Goal: Task Accomplishment & Management: Use online tool/utility

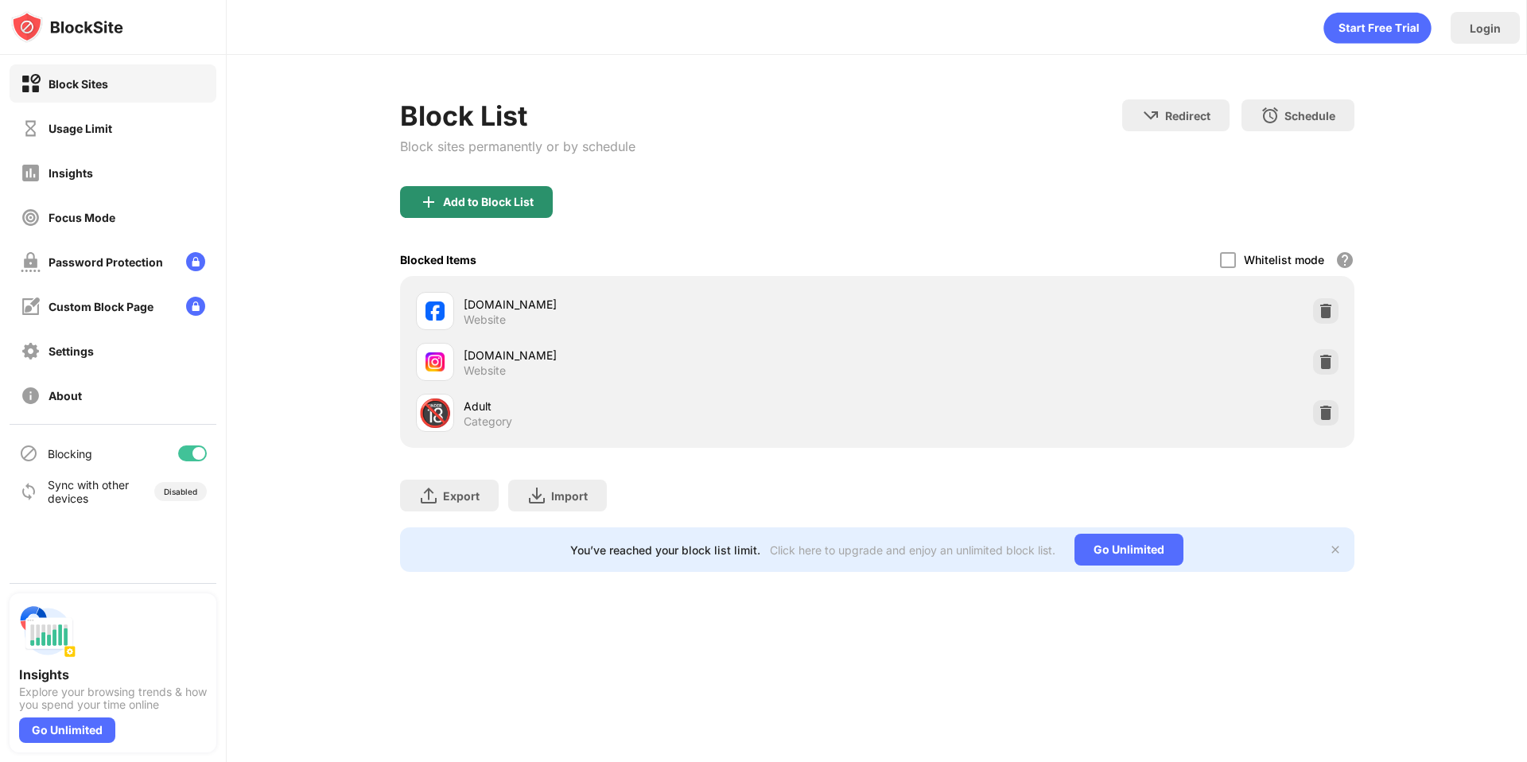
click at [518, 199] on div "Add to Block List" at bounding box center [488, 202] width 91 height 13
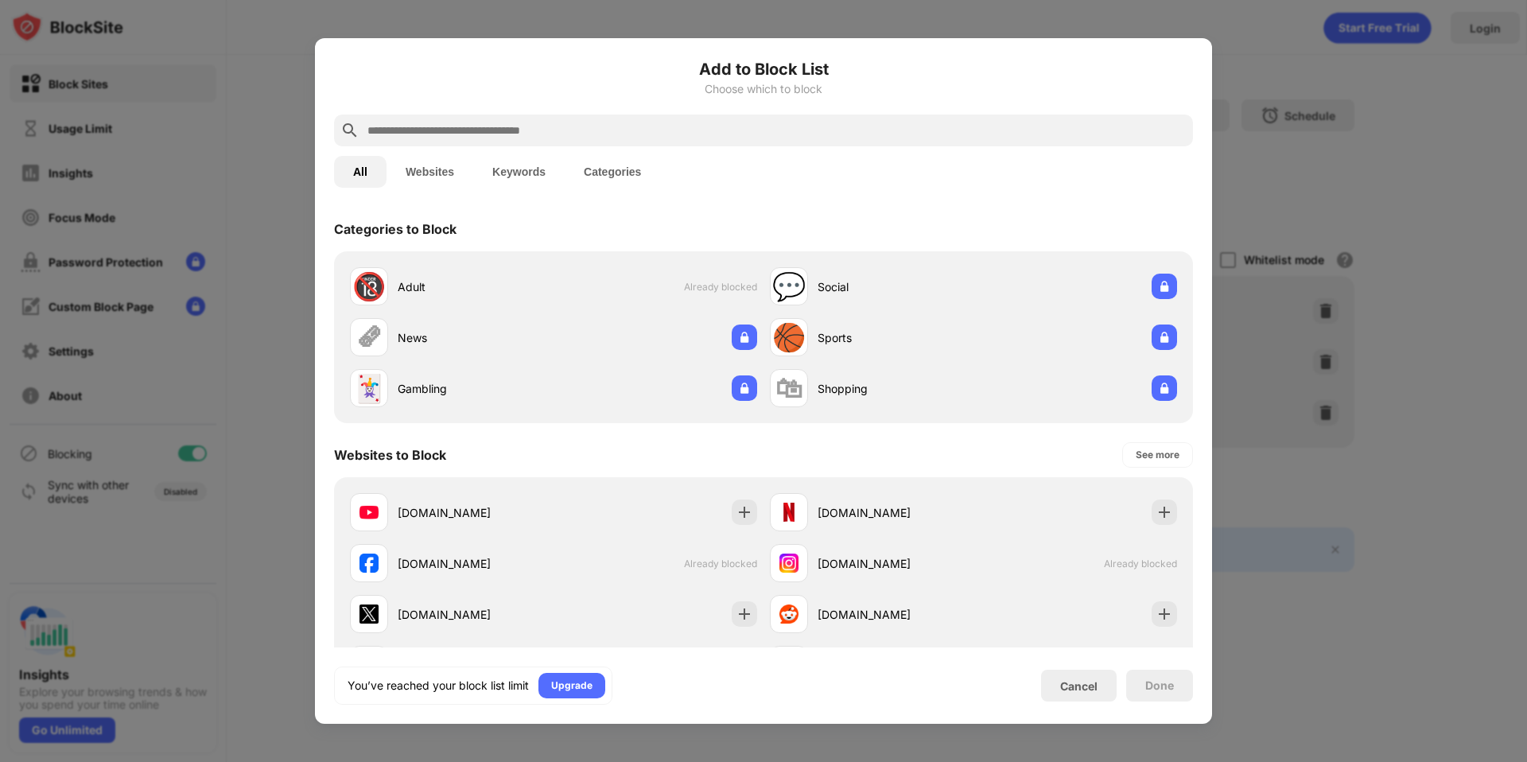
click at [480, 118] on div at bounding box center [763, 131] width 859 height 32
click at [480, 127] on input "text" at bounding box center [776, 130] width 821 height 19
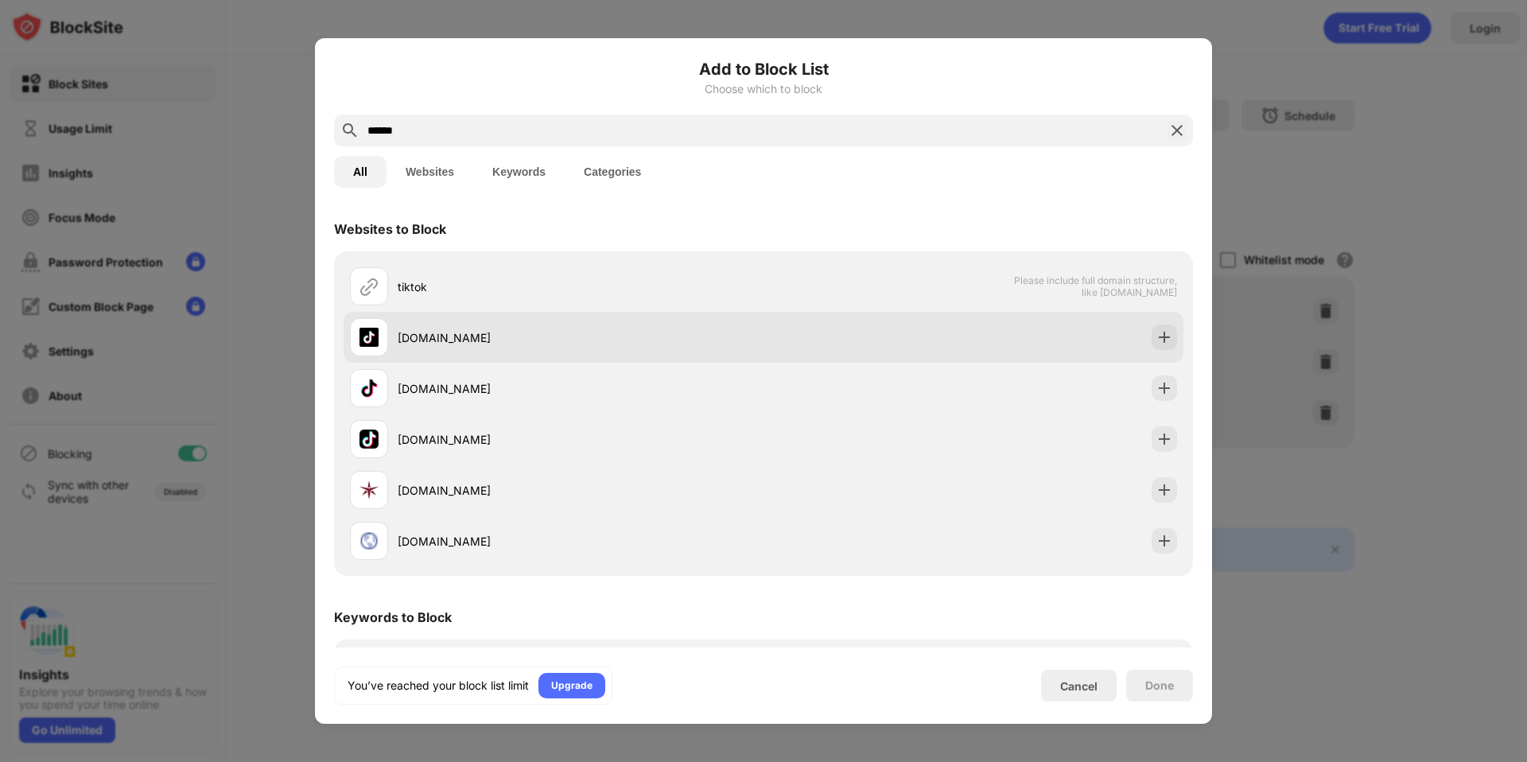
type input "******"
click at [1048, 360] on div "[DOMAIN_NAME]" at bounding box center [764, 337] width 840 height 51
click at [1161, 336] on div at bounding box center [1163, 336] width 25 height 25
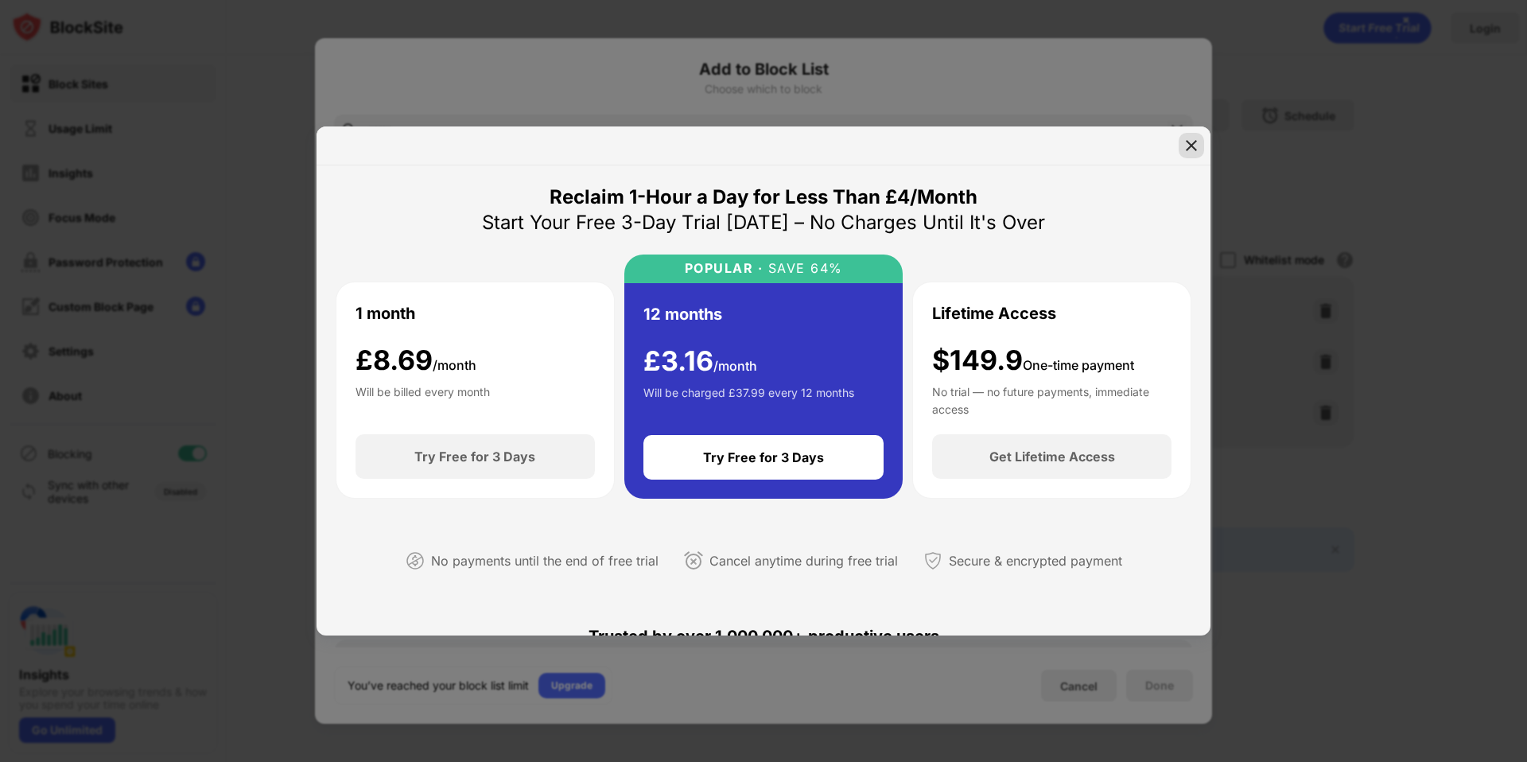
click at [1194, 151] on img at bounding box center [1191, 146] width 16 height 16
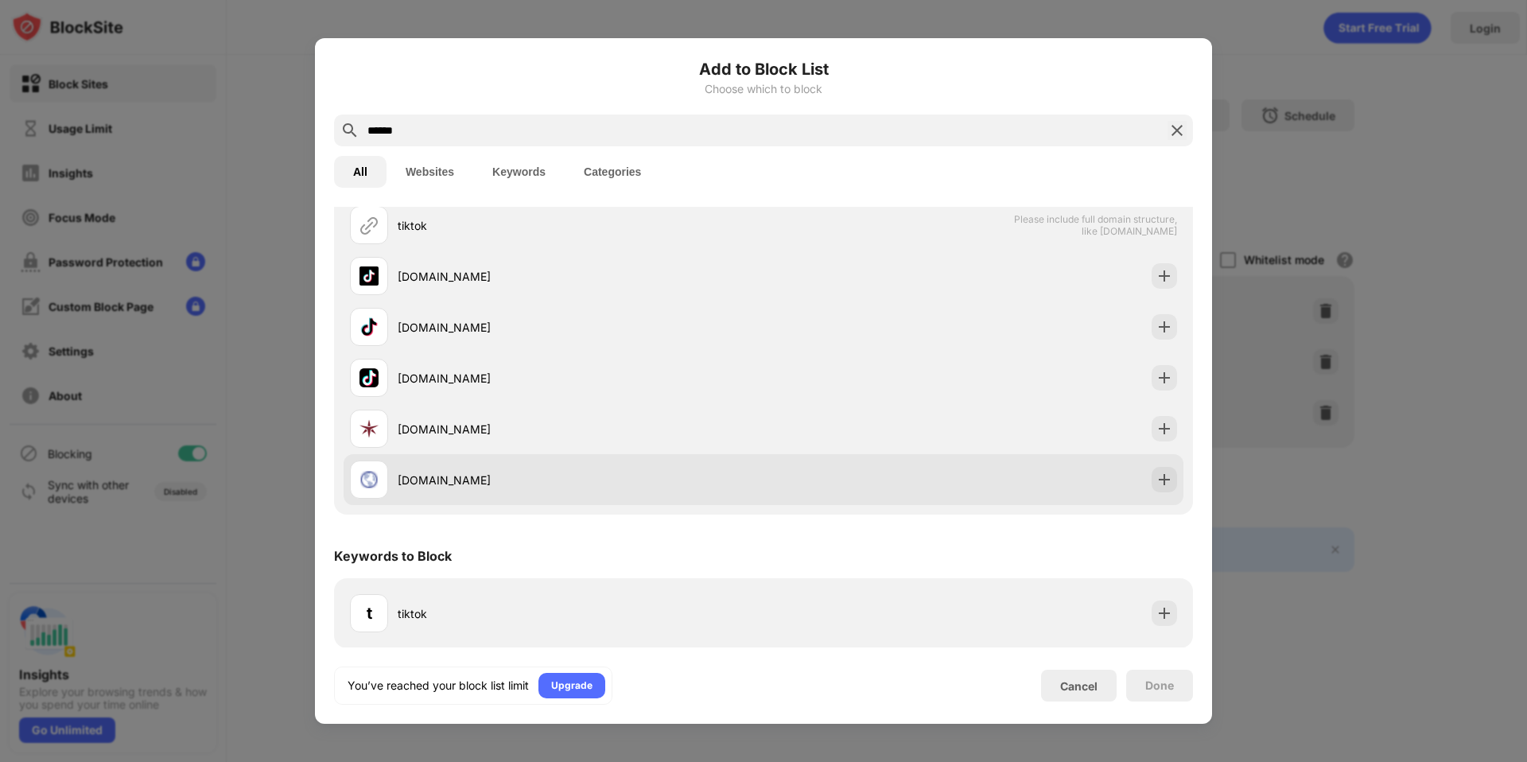
scroll to position [62, 0]
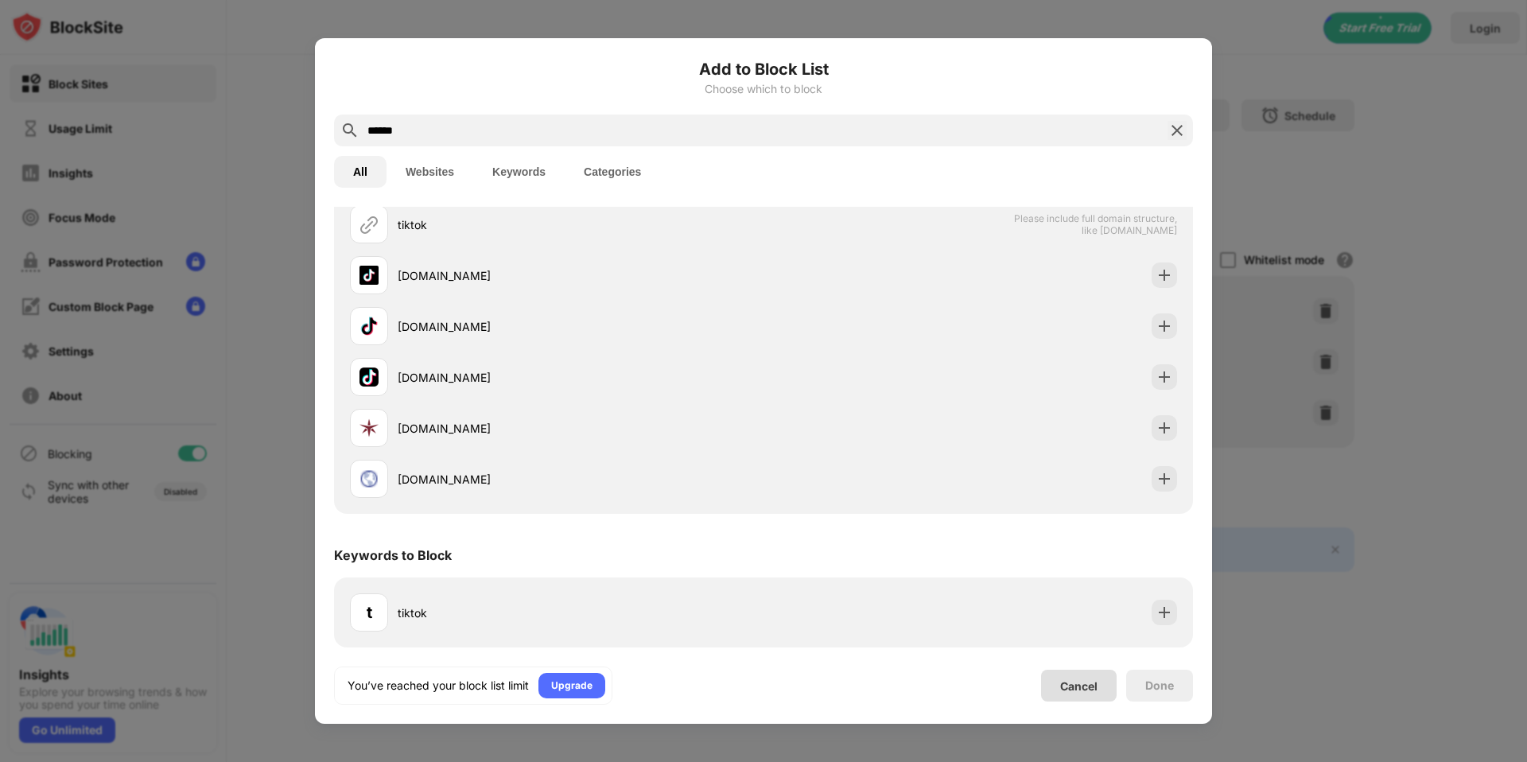
click at [1087, 679] on div "Cancel" at bounding box center [1078, 686] width 37 height 14
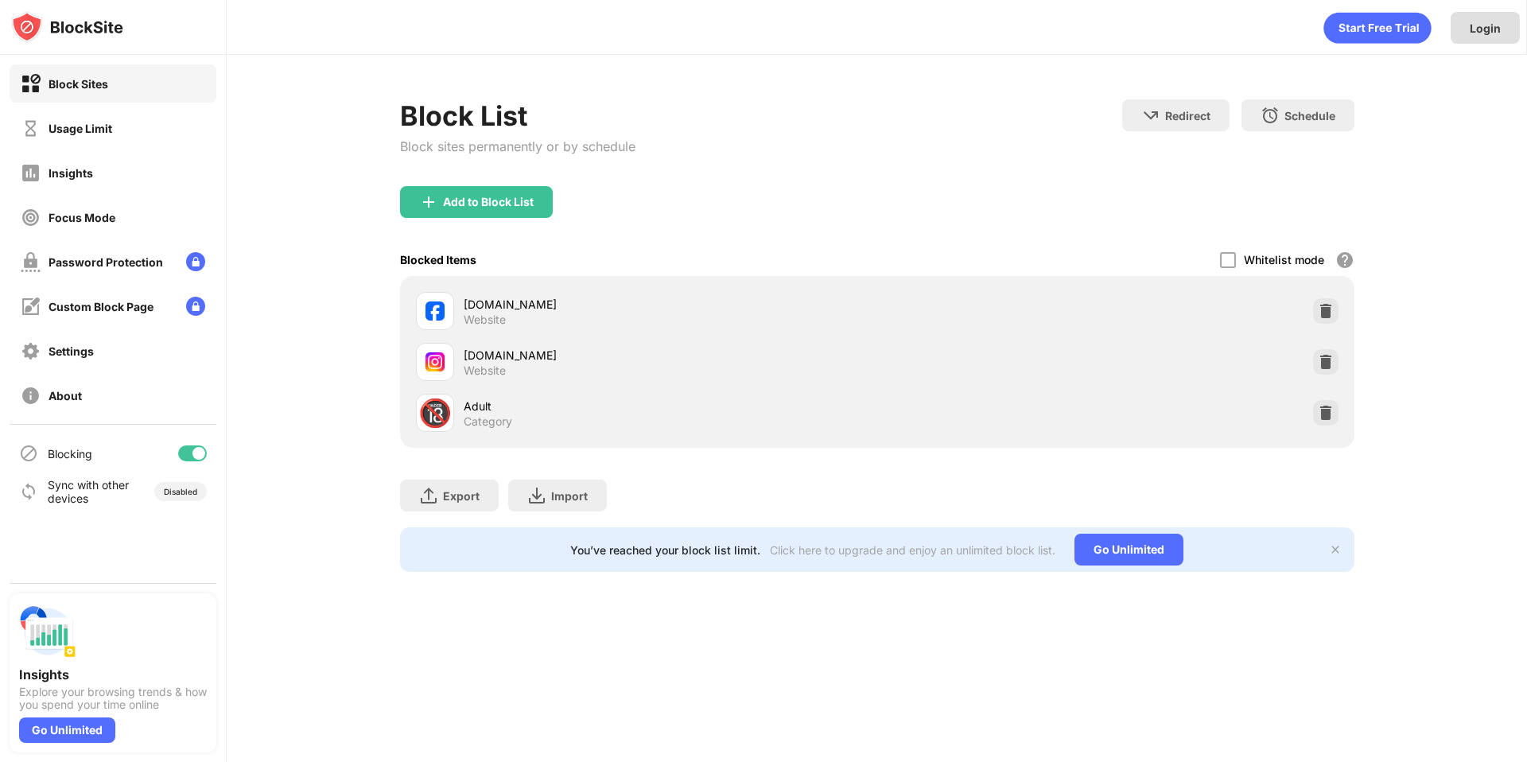
click at [1485, 29] on div "Login" at bounding box center [1485, 28] width 31 height 14
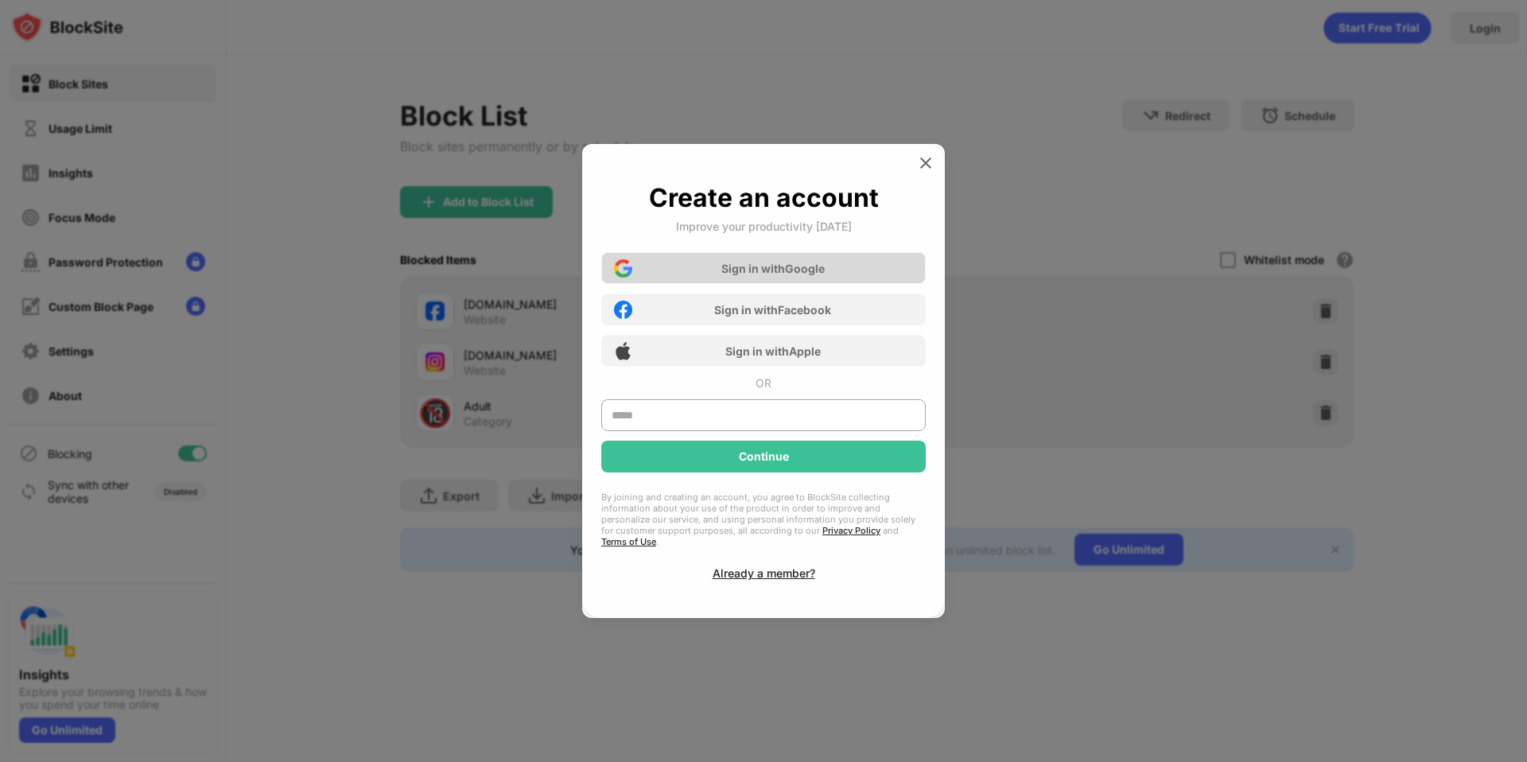
click at [861, 267] on div "Sign in with Google" at bounding box center [763, 268] width 324 height 32
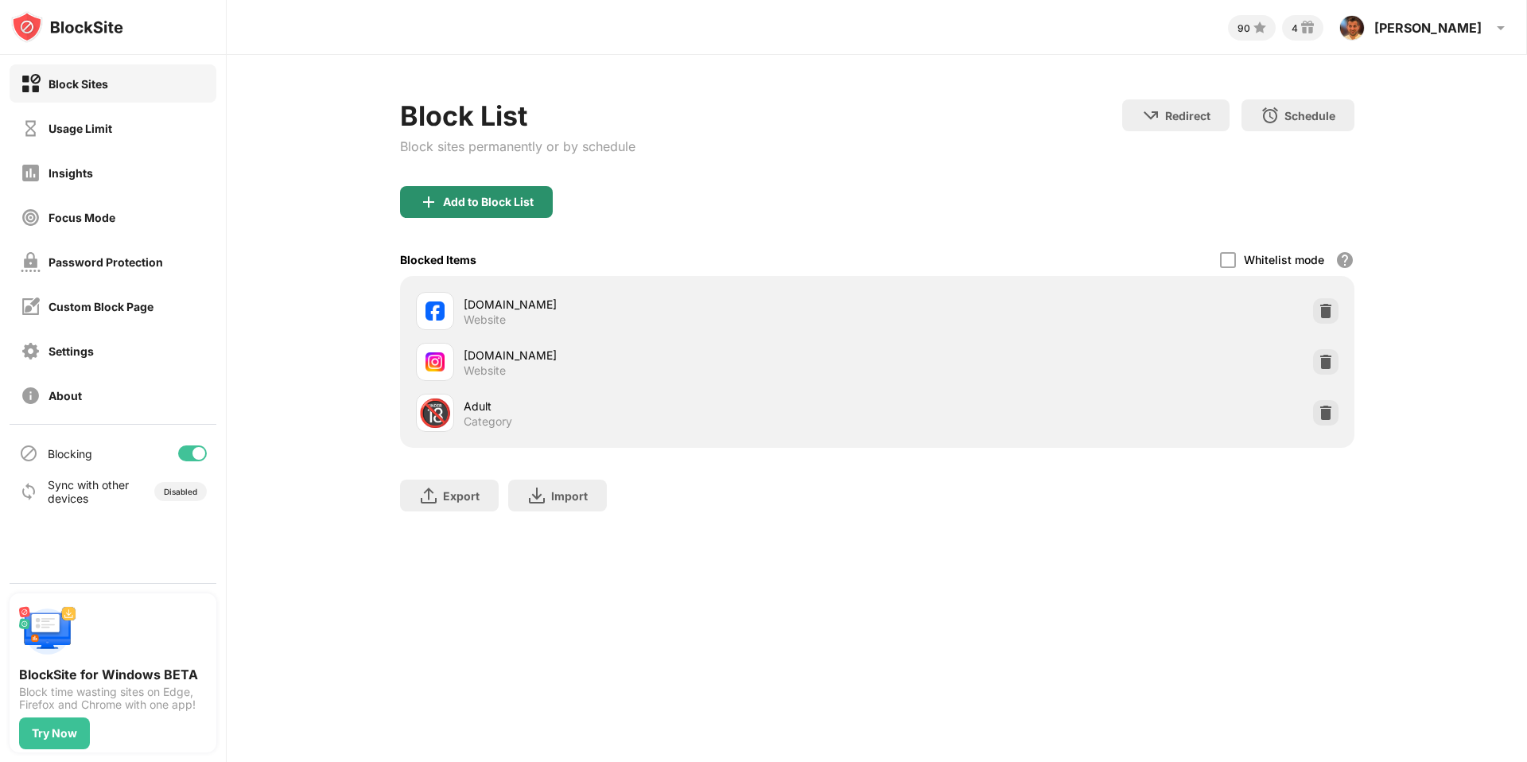
click at [515, 200] on div "Add to Block List" at bounding box center [488, 202] width 91 height 13
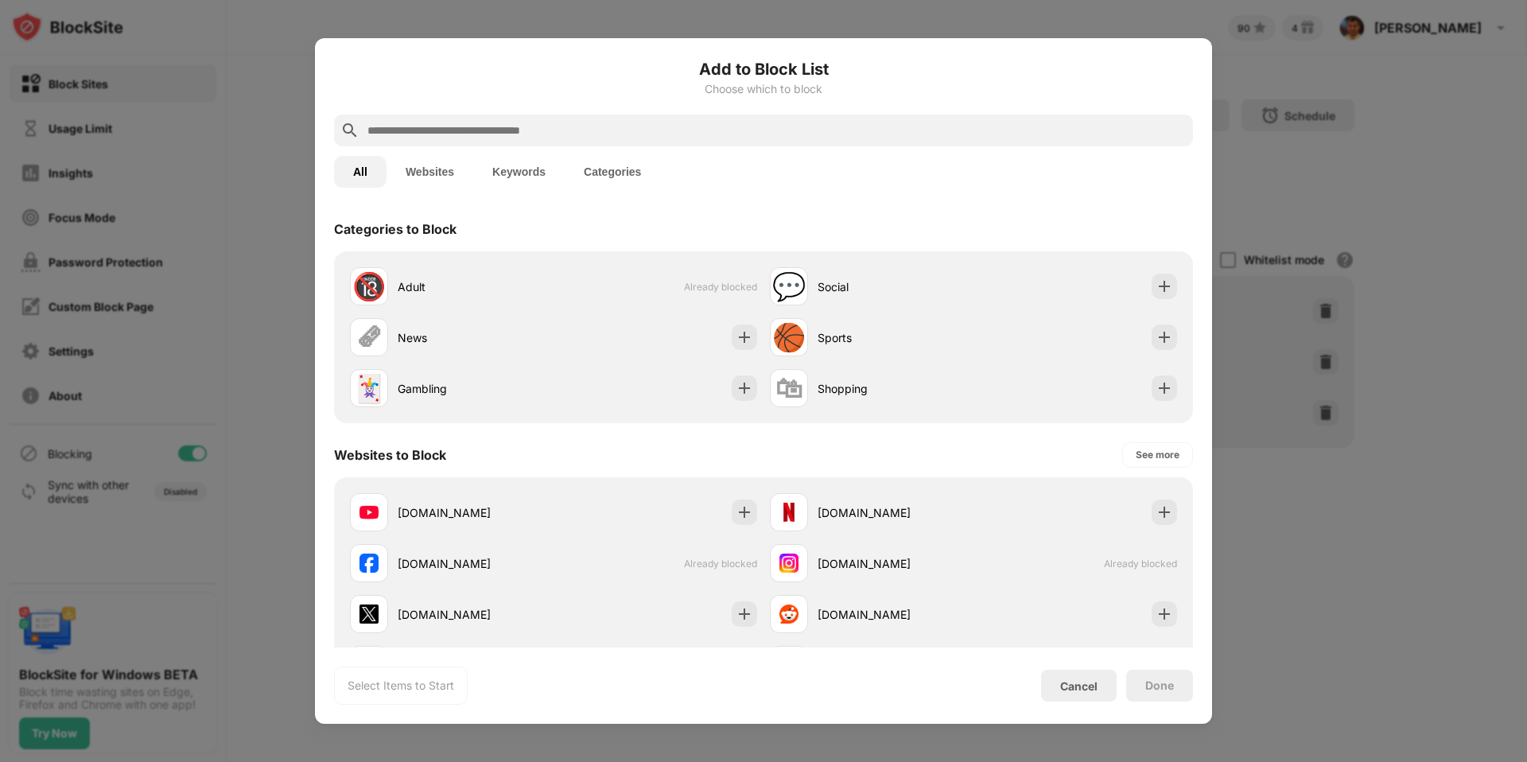
click at [564, 128] on input "text" at bounding box center [776, 130] width 821 height 19
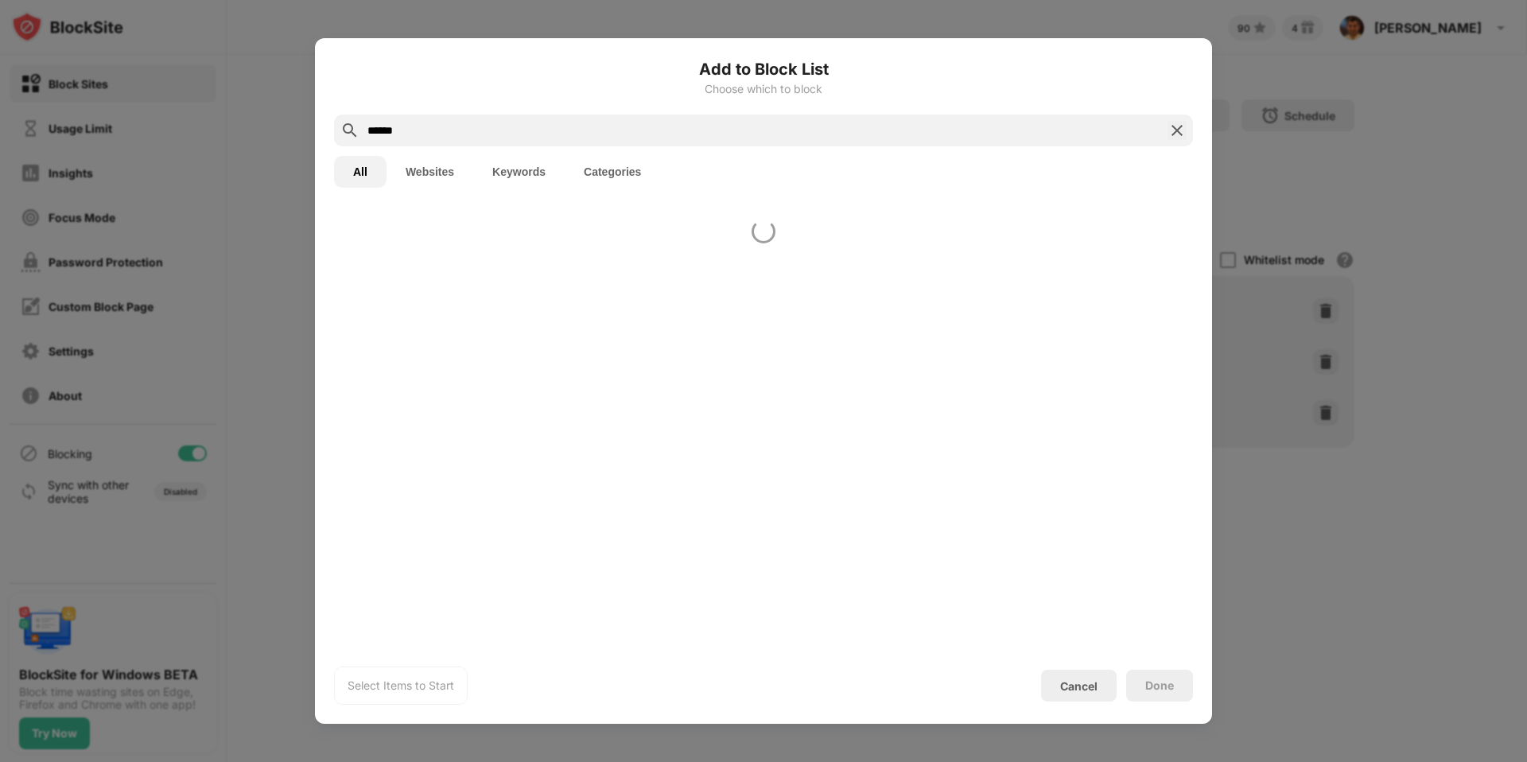
type input "******"
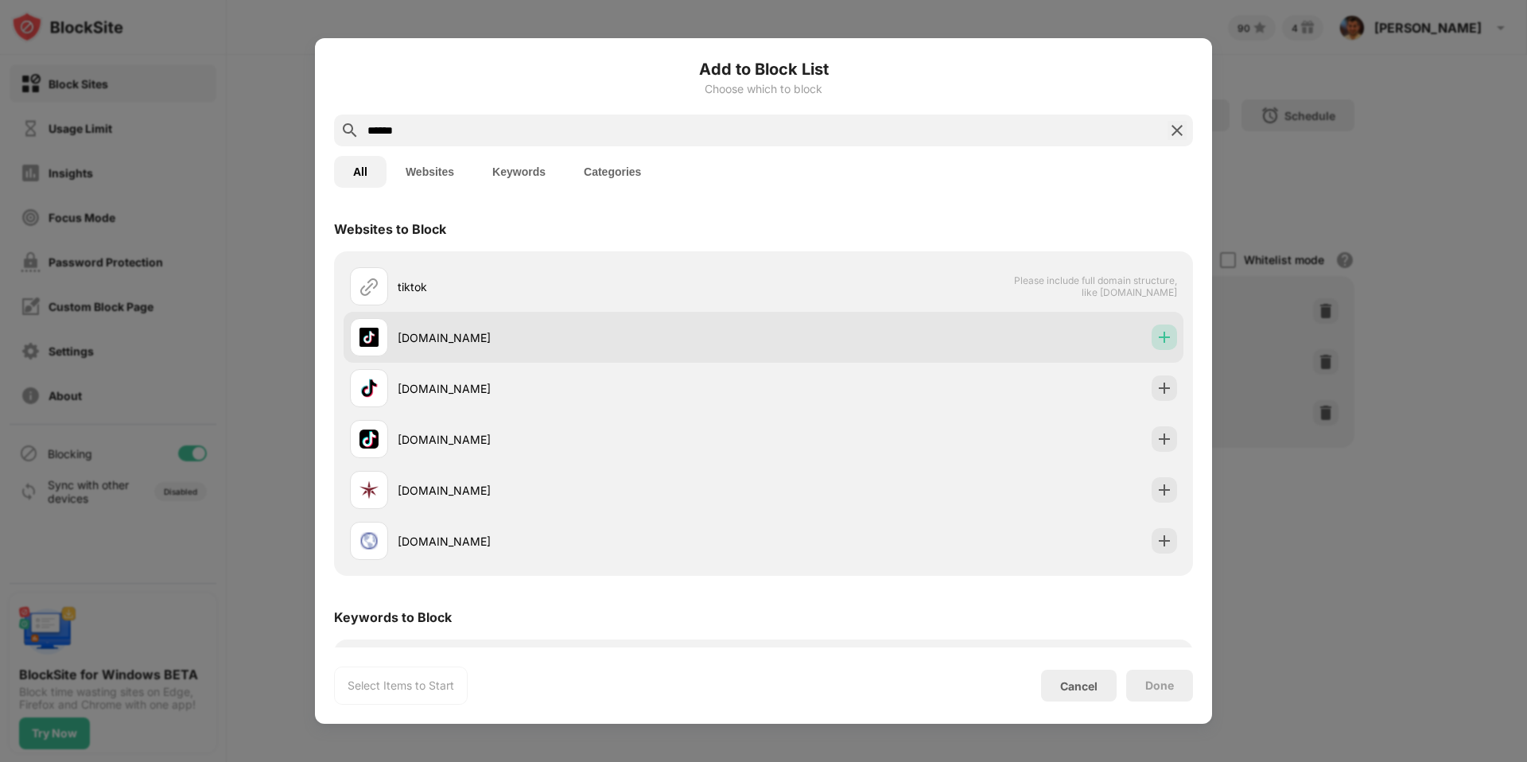
click at [1156, 335] on img at bounding box center [1164, 337] width 16 height 16
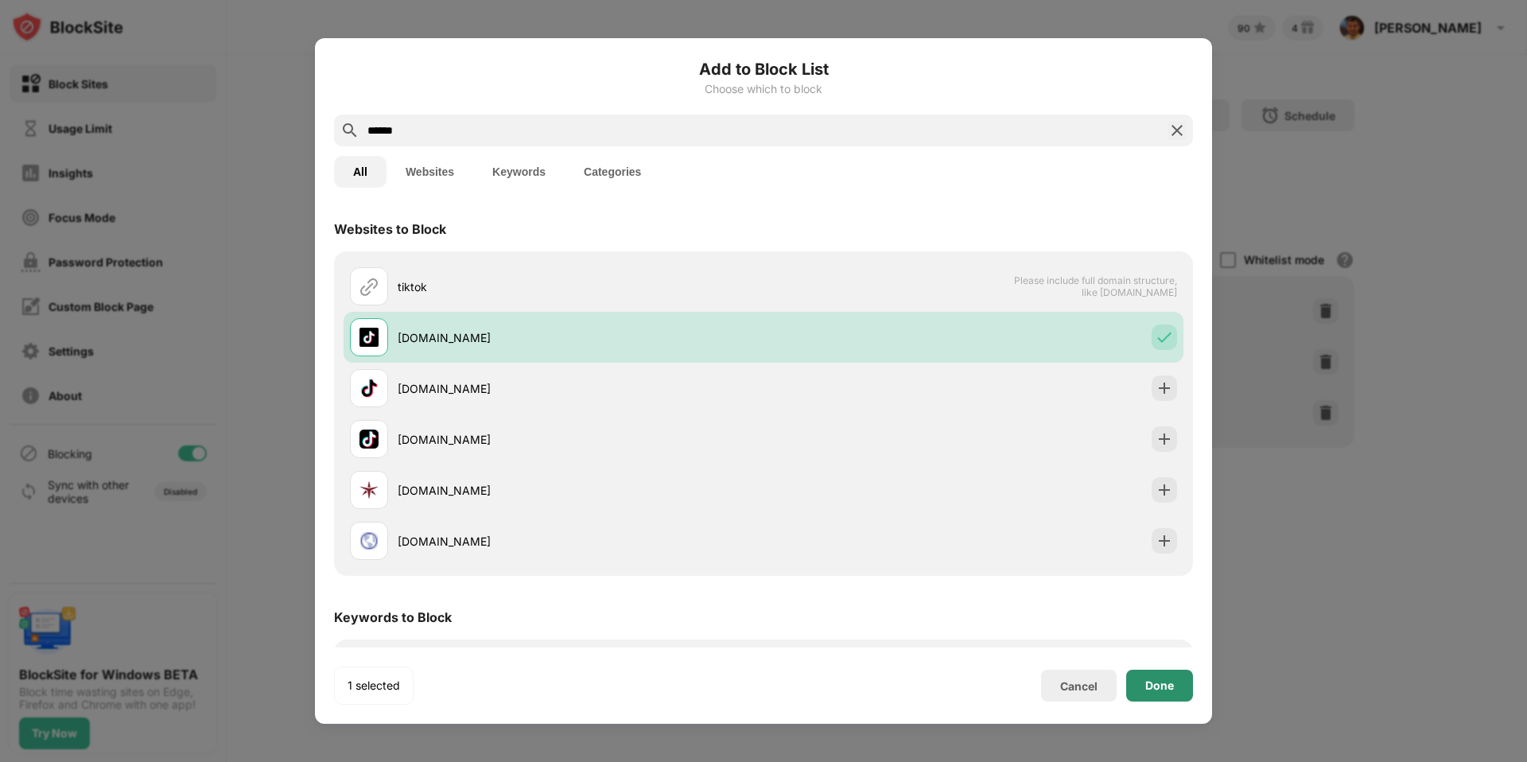
click at [1172, 694] on div "Done" at bounding box center [1159, 686] width 67 height 32
